Goal: Task Accomplishment & Management: Complete application form

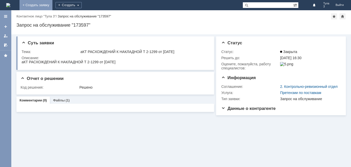
click at [52, 5] on link "+ Создать заявку" at bounding box center [36, 5] width 33 height 10
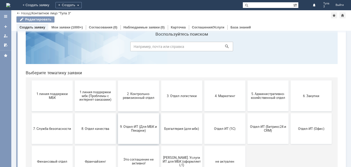
scroll to position [26, 0]
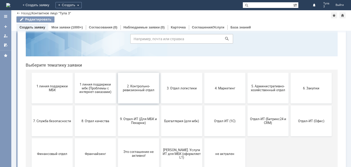
click at [138, 89] on span "2. Контрольно-ревизионный отдел" at bounding box center [138, 88] width 38 height 8
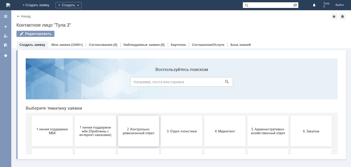
scroll to position [0, 0]
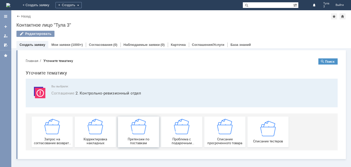
click at [132, 131] on img at bounding box center [138, 126] width 15 height 15
click at [52, 4] on link "+ Создать заявку" at bounding box center [36, 5] width 33 height 10
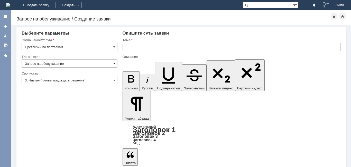
click at [114, 64] on span at bounding box center [114, 64] width 2 height 4
click at [125, 48] on input "text" at bounding box center [231, 47] width 218 height 8
type input "Запрос на обслуживание"
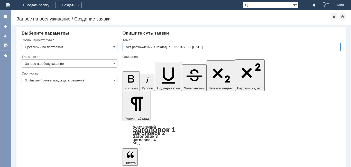
type input "Акт расхождений к накладной Т2-1377 ОТ 27.09.2025"
click at [210, 39] on div "Тема" at bounding box center [230, 39] width 217 height 3
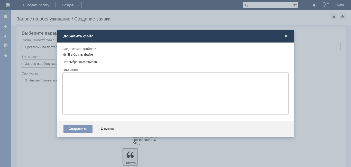
click at [78, 54] on div "Выбрать файл" at bounding box center [80, 55] width 25 height 4
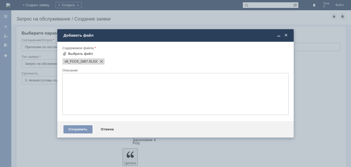
scroll to position [0, 0]
click at [76, 129] on div "Сохранить" at bounding box center [77, 129] width 29 height 8
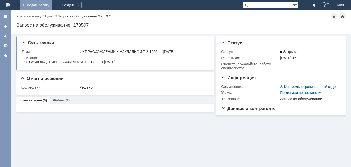
click at [52, 4] on link "+ Создать заявку" at bounding box center [36, 5] width 33 height 10
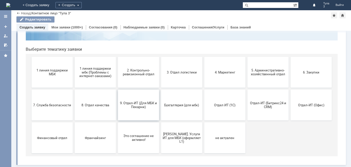
scroll to position [42, 0]
click at [143, 111] on button "9. Отдел-ИТ (Для МБК и Пекарни)" at bounding box center [138, 105] width 41 height 31
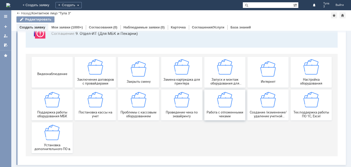
scroll to position [43, 0]
click at [231, 110] on div "Работа с отложенными чеками" at bounding box center [225, 105] width 38 height 26
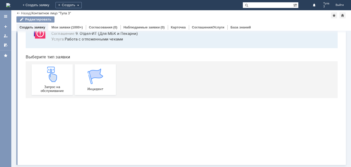
scroll to position [0, 0]
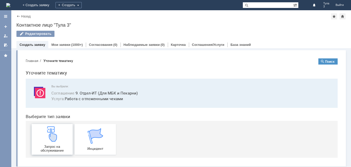
click at [63, 138] on div "Запрос на обслуживание" at bounding box center [52, 140] width 38 height 26
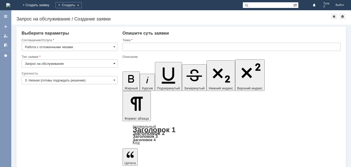
click at [114, 64] on span at bounding box center [114, 64] width 2 height 4
click at [130, 48] on input "text" at bounding box center [231, 47] width 218 height 8
type input "Запрос на обслуживание"
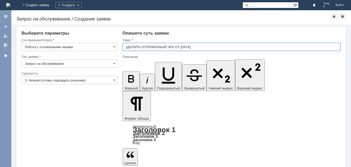
type input "уДАЛИТЬ ОТЛОЖЕННЫЙ ЧЕК ОТ 29.09.2025"
click at [196, 34] on div "Опишите суть заявки" at bounding box center [231, 33] width 218 height 5
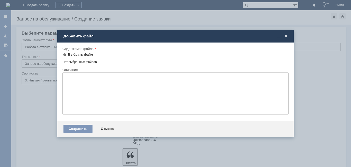
click at [73, 53] on div "Выбрать файл" at bounding box center [80, 55] width 25 height 4
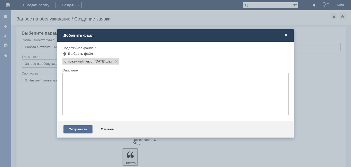
click at [79, 129] on div "Сохранить" at bounding box center [77, 129] width 29 height 8
